Goal: Information Seeking & Learning: Learn about a topic

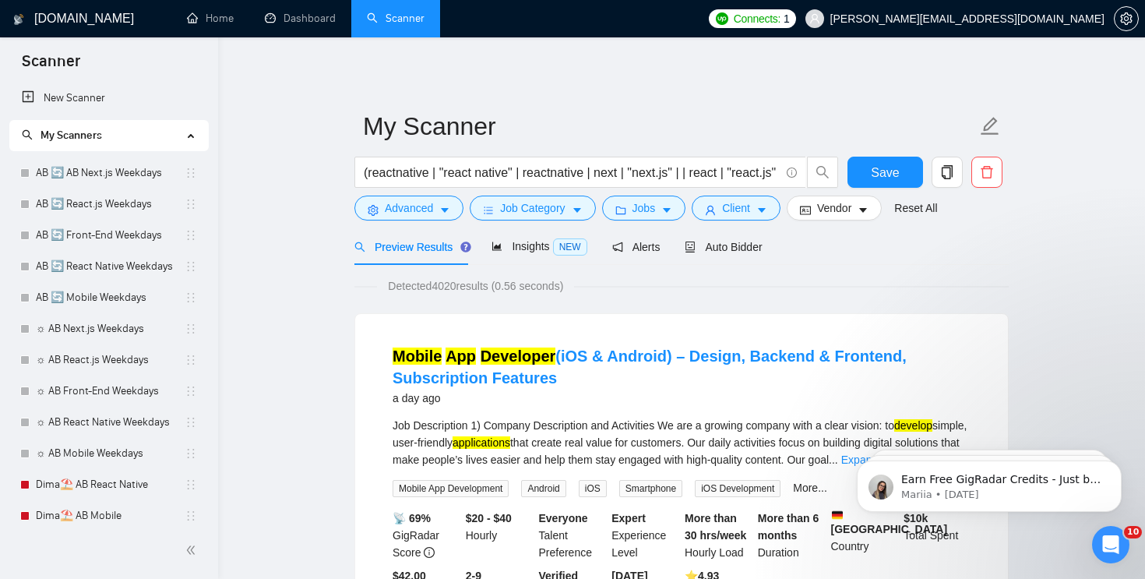
scroll to position [352, 0]
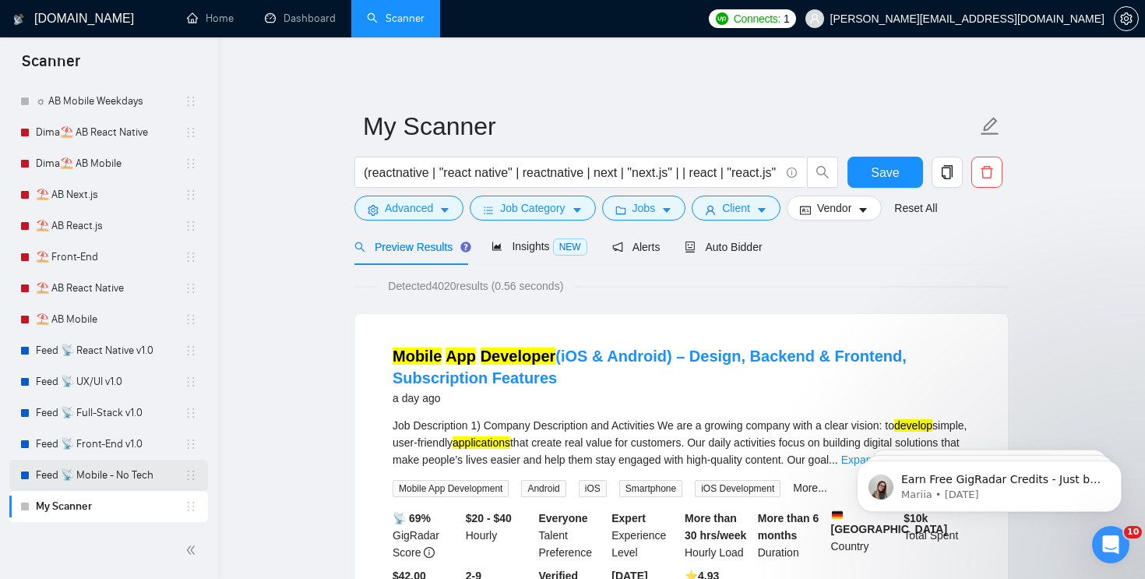
click at [108, 473] on link "Feed 📡 Mobile - No Tech" at bounding box center [110, 474] width 149 height 31
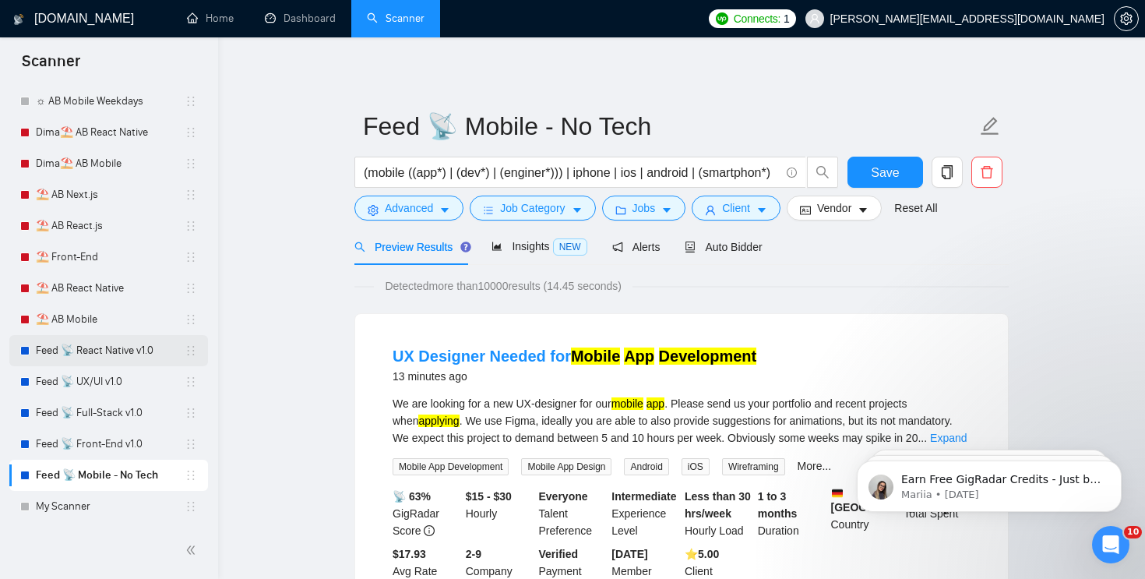
click at [107, 347] on link "Feed 📡 React Native v1.0" at bounding box center [110, 350] width 149 height 31
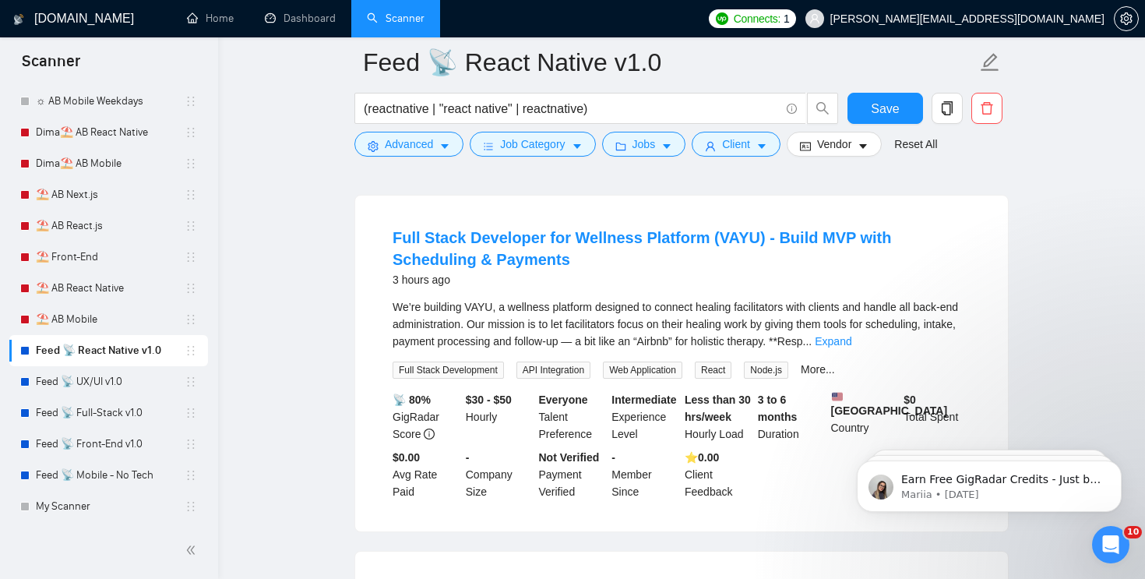
scroll to position [1163, 0]
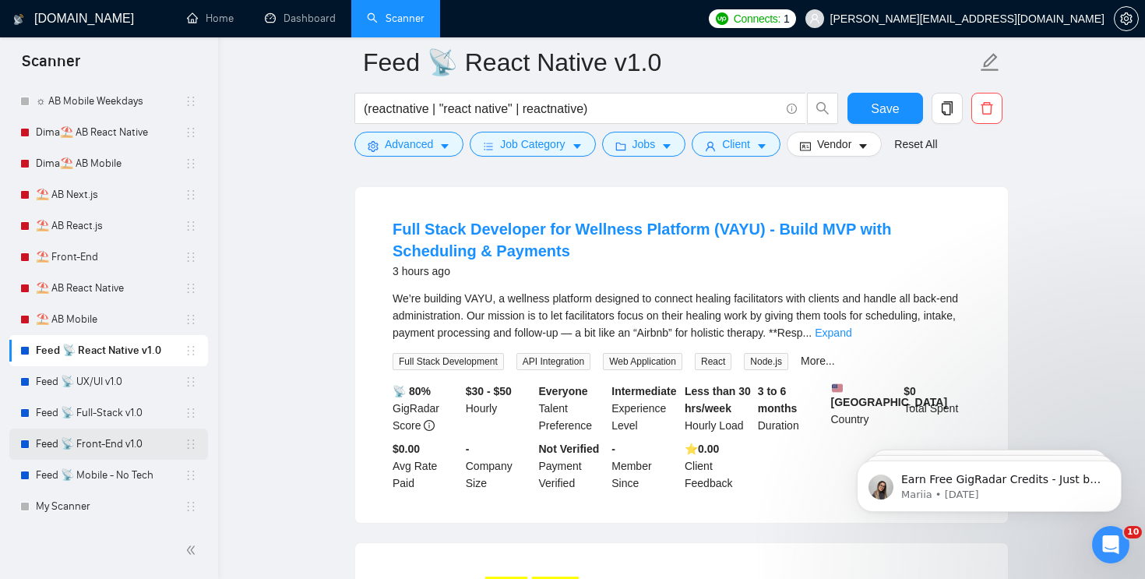
click at [107, 442] on link "Feed 📡 Front-End v1.0" at bounding box center [110, 443] width 149 height 31
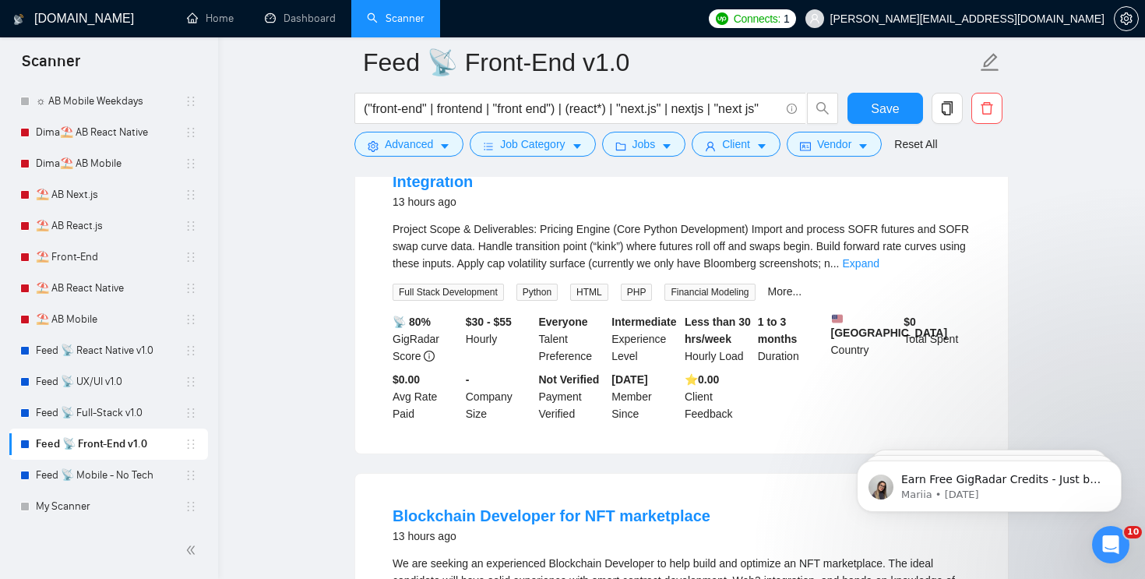
scroll to position [2950, 0]
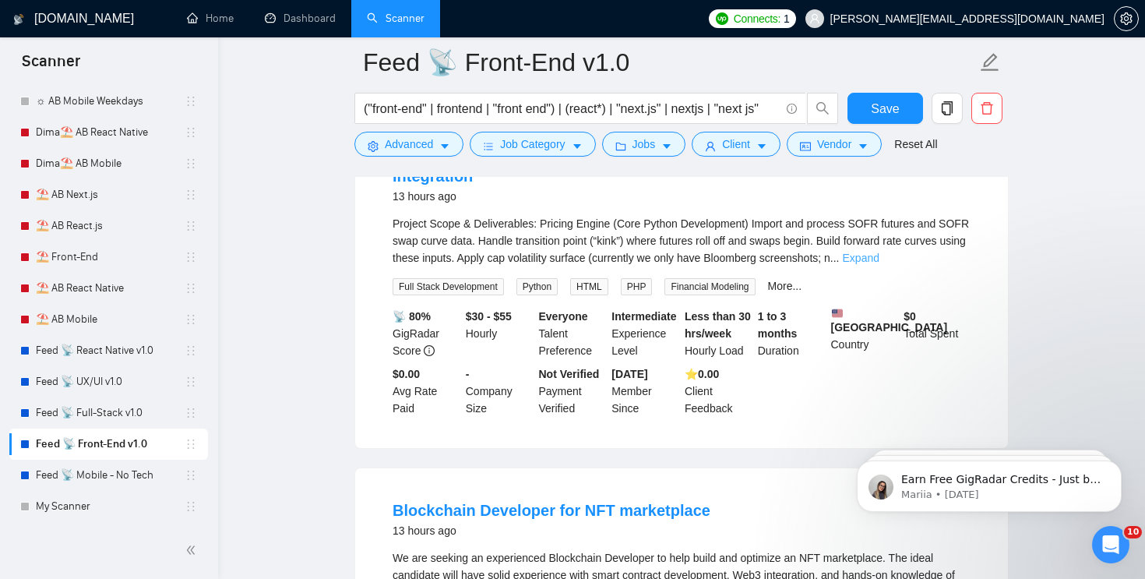
click at [879, 264] on link "Expand" at bounding box center [861, 258] width 37 height 12
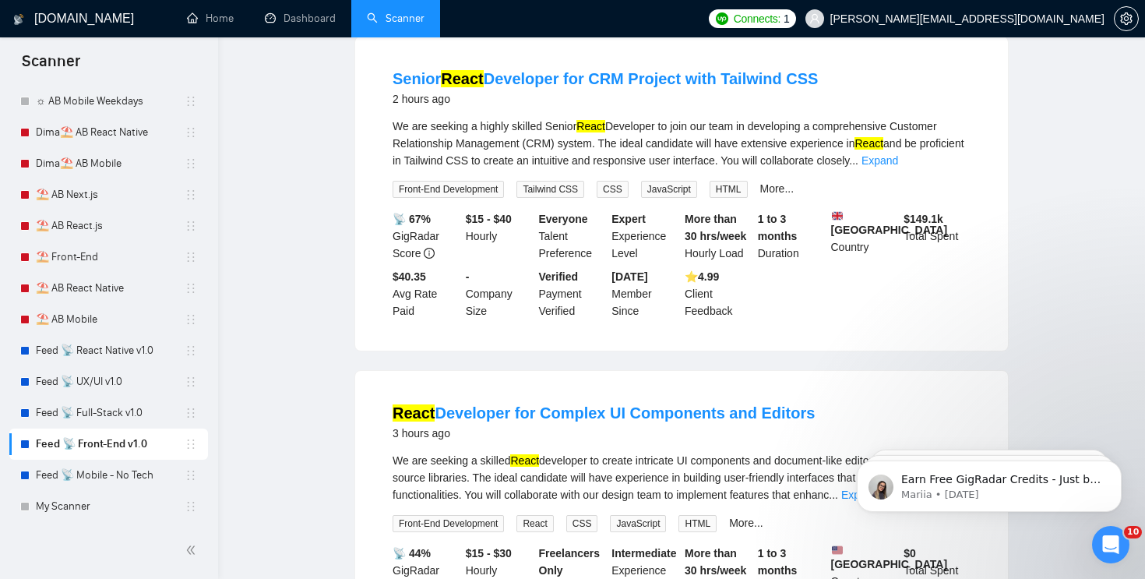
scroll to position [0, 0]
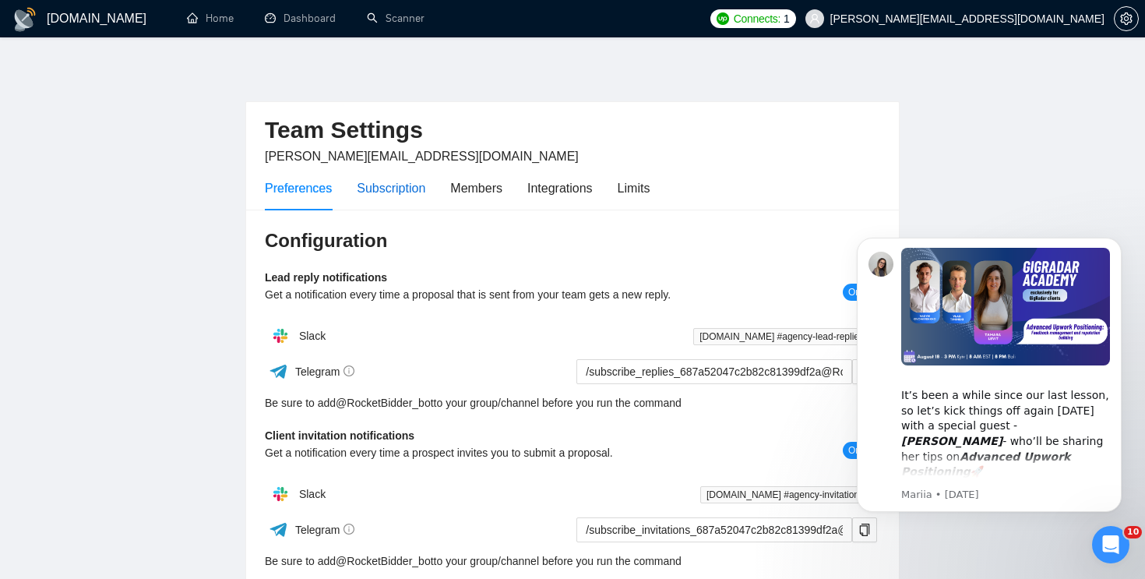
click at [416, 187] on div "Subscription" at bounding box center [391, 187] width 69 height 19
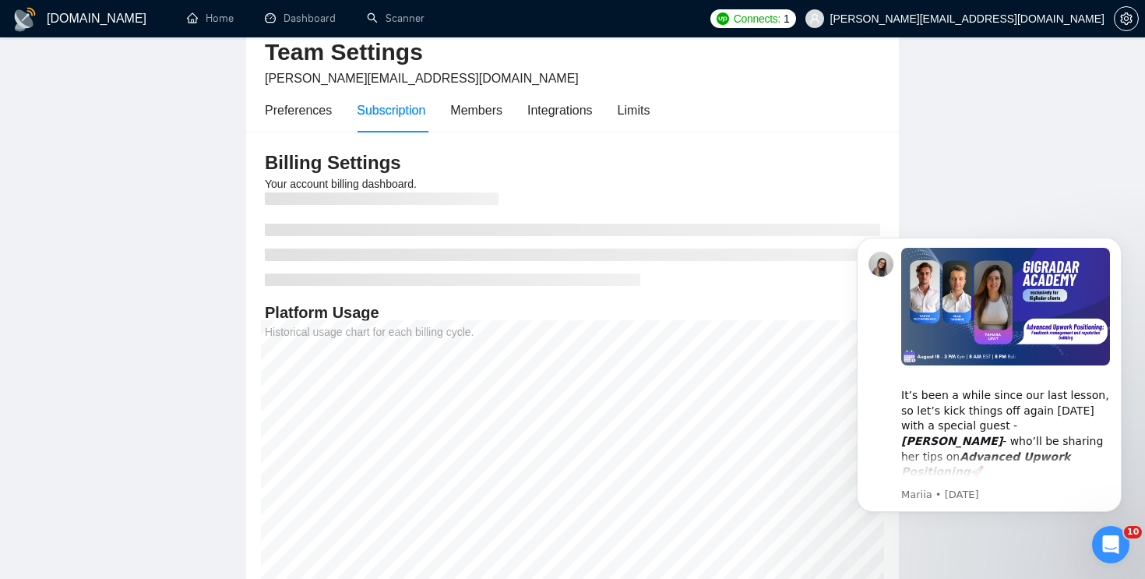
scroll to position [213, 0]
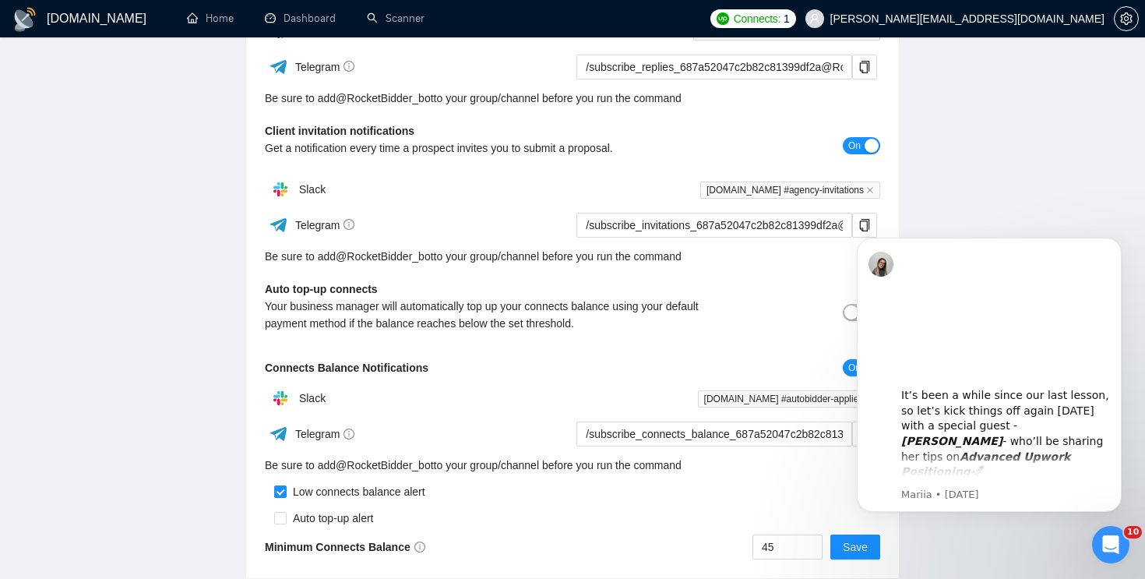
scroll to position [316, 0]
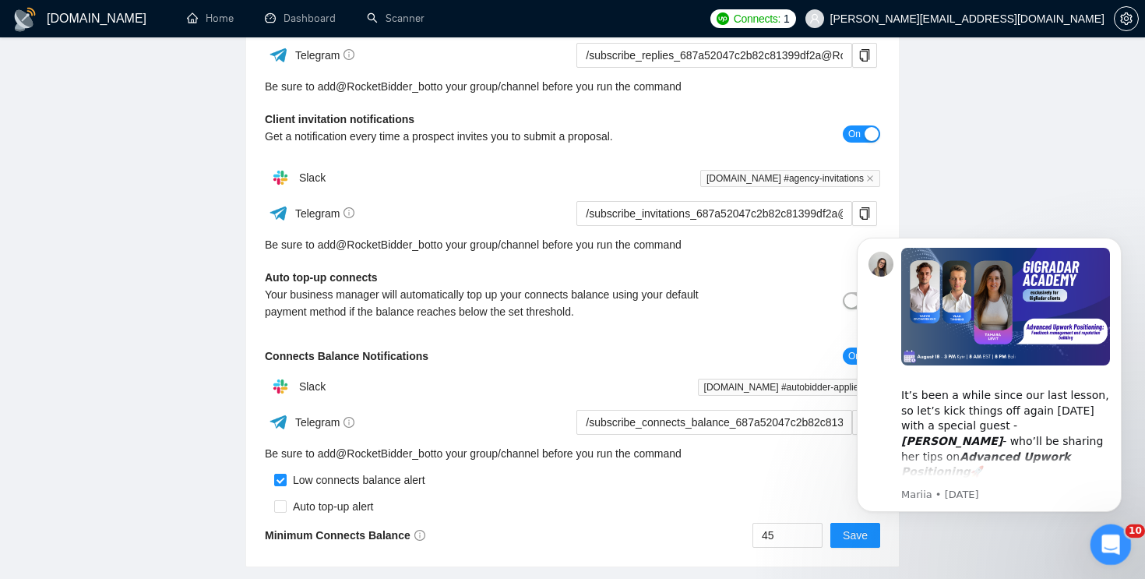
click at [1107, 539] on icon "Open Intercom Messenger" at bounding box center [1109, 543] width 26 height 26
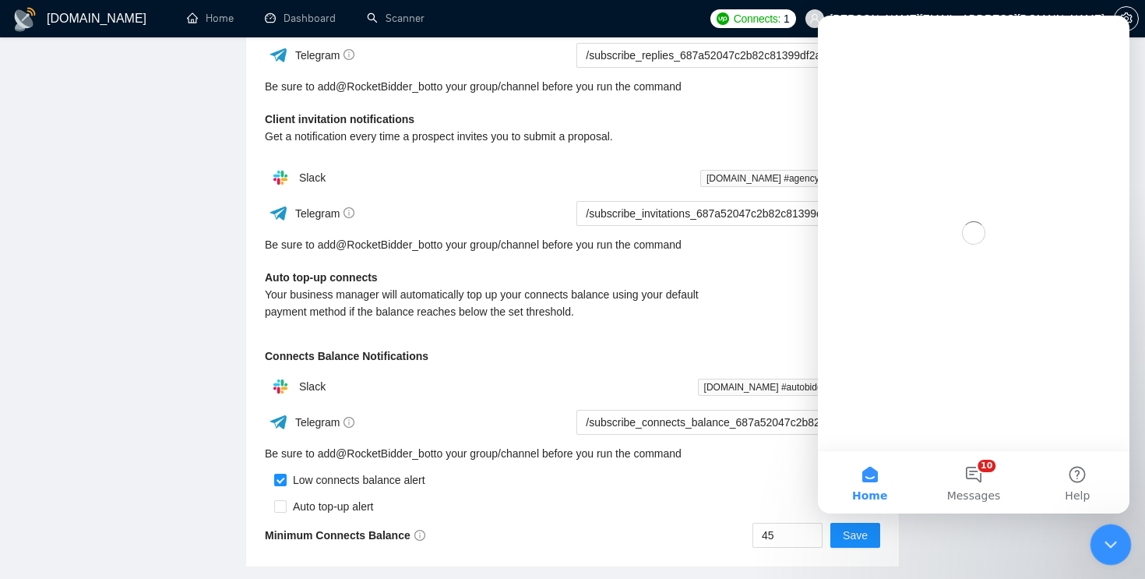
scroll to position [0, 0]
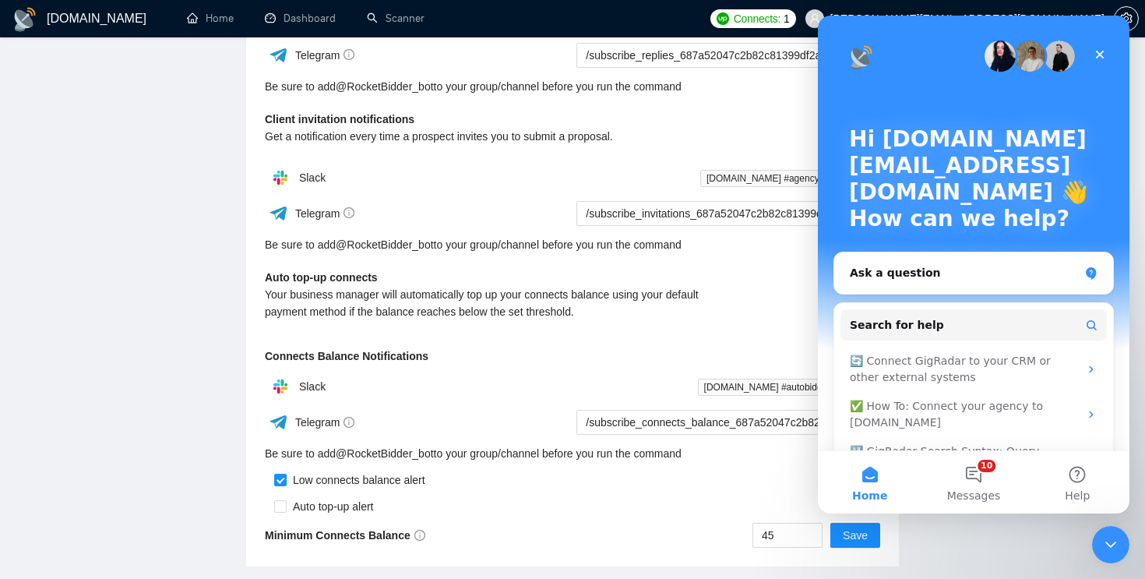
click at [950, 540] on main "Team Settings dmytro.poberezhnyii@gmail.com Preferences Subscription Members In…" at bounding box center [572, 156] width 1095 height 821
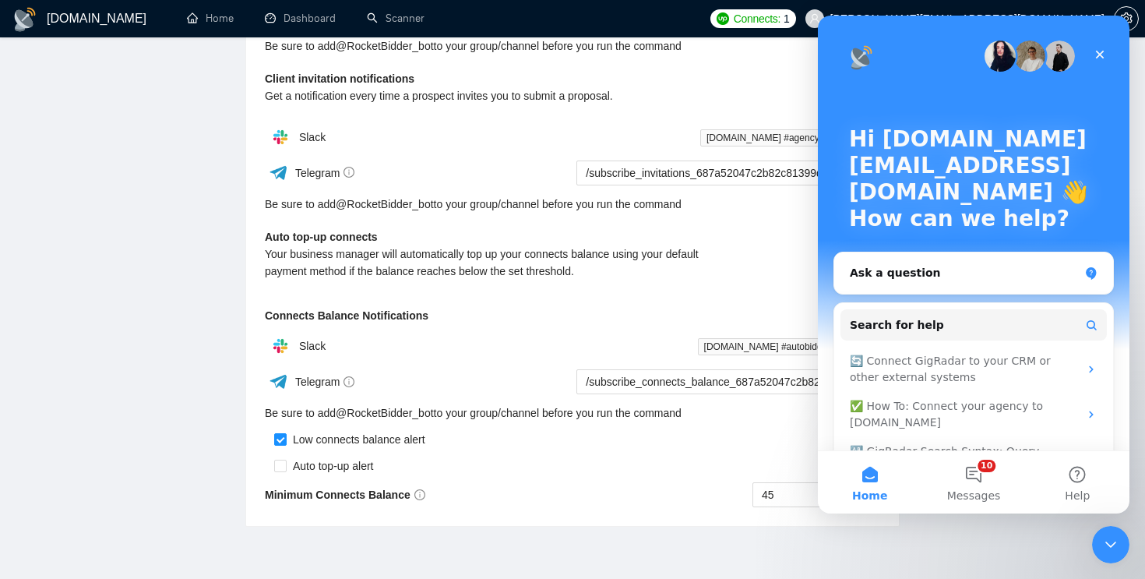
scroll to position [424, 0]
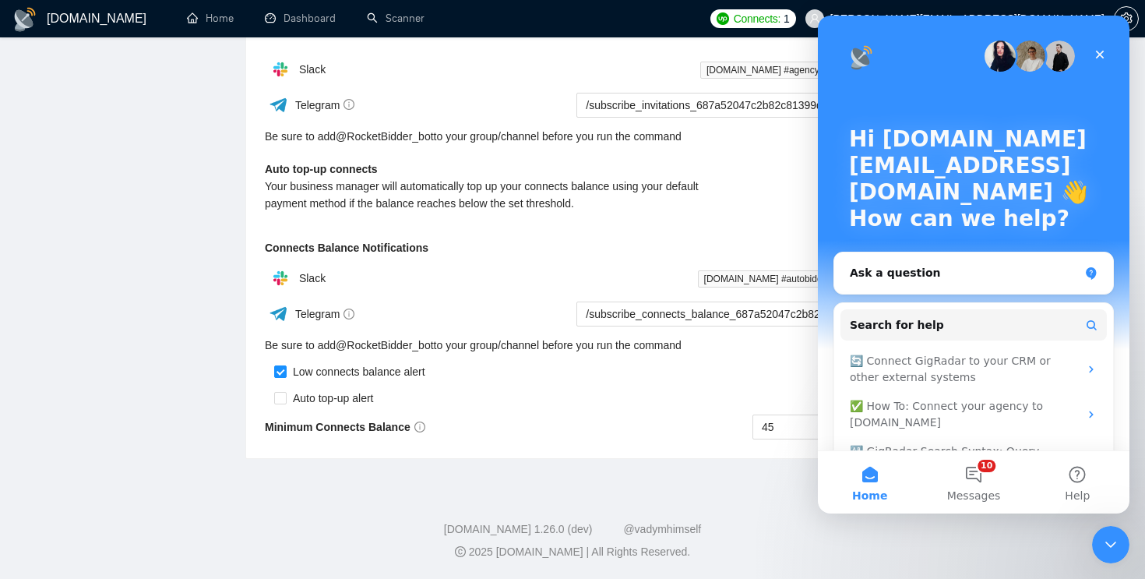
click at [157, 277] on main "Team Settings dmytro.poberezhnyii@gmail.com Preferences Subscription Members In…" at bounding box center [572, 48] width 1095 height 821
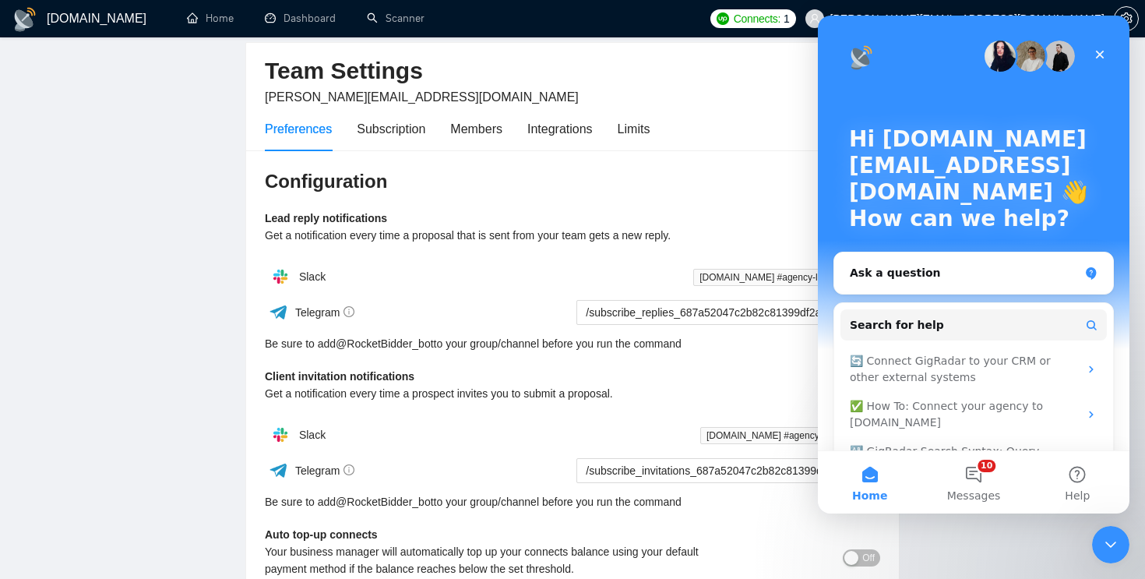
scroll to position [0, 0]
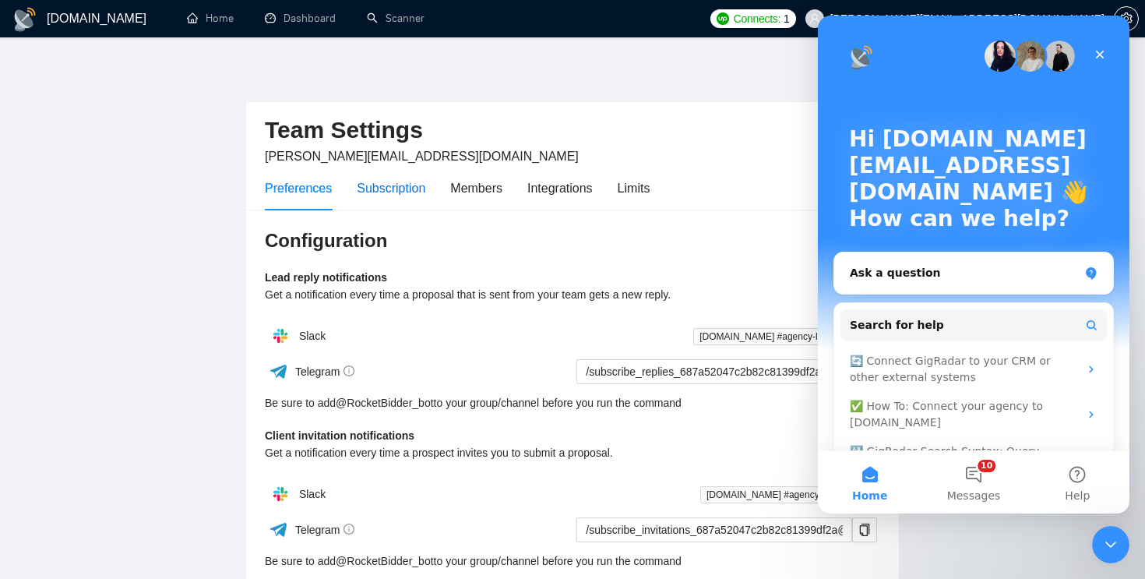
click at [404, 184] on div "Subscription" at bounding box center [391, 187] width 69 height 19
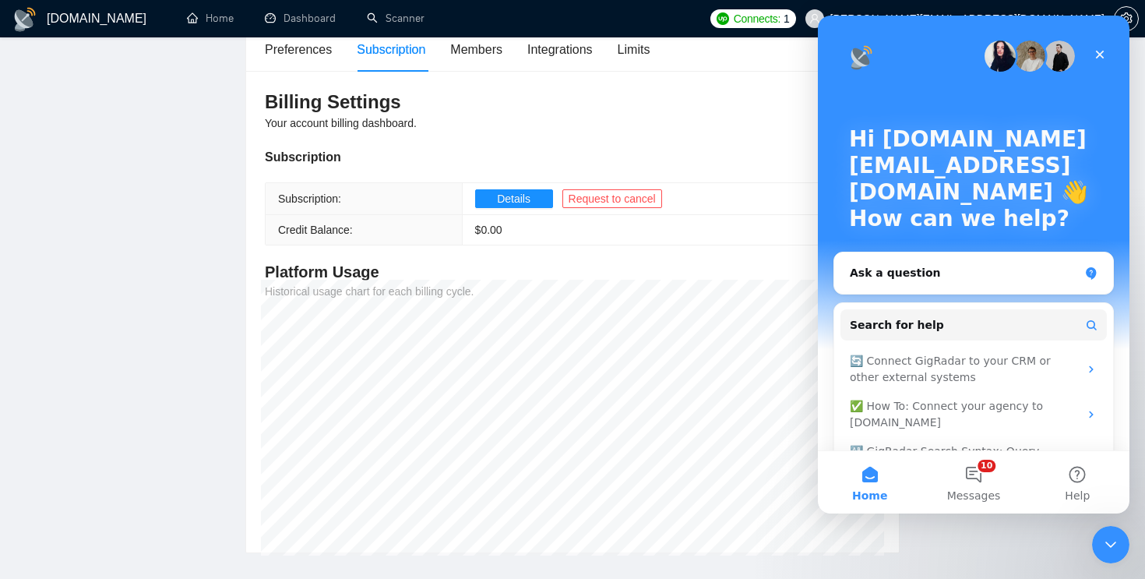
scroll to position [132, 0]
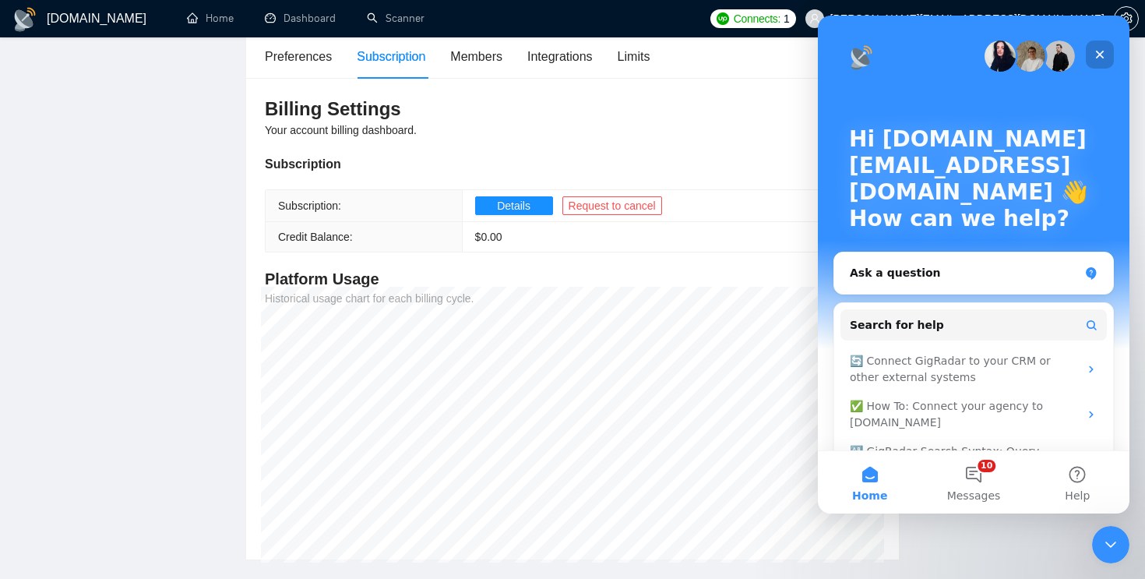
click at [1095, 50] on icon "Close" at bounding box center [1099, 54] width 12 height 12
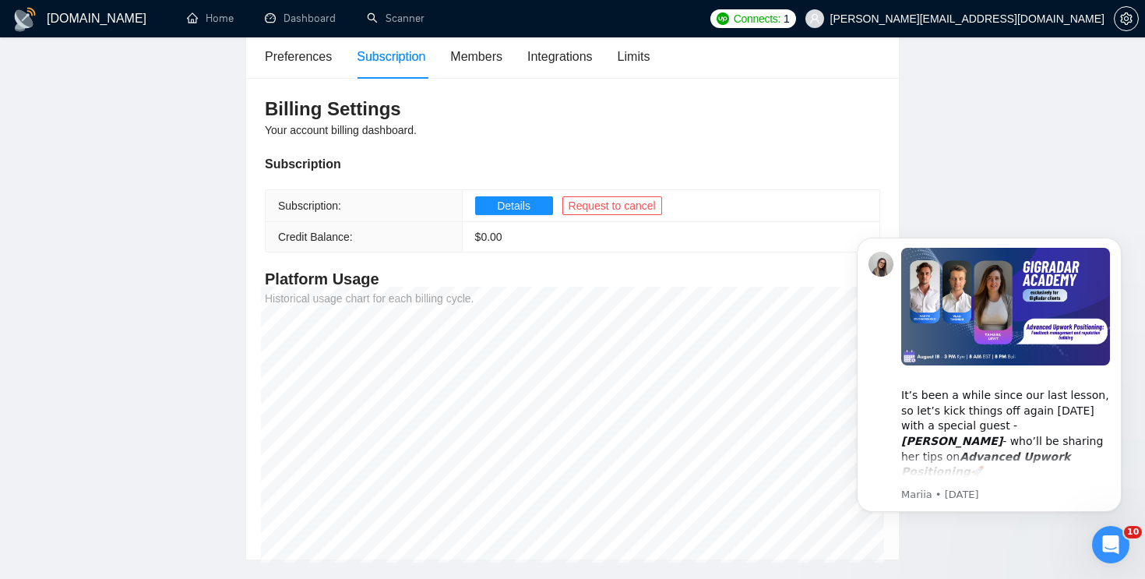
scroll to position [0, 0]
